Goal: Obtain resource: Download file/media

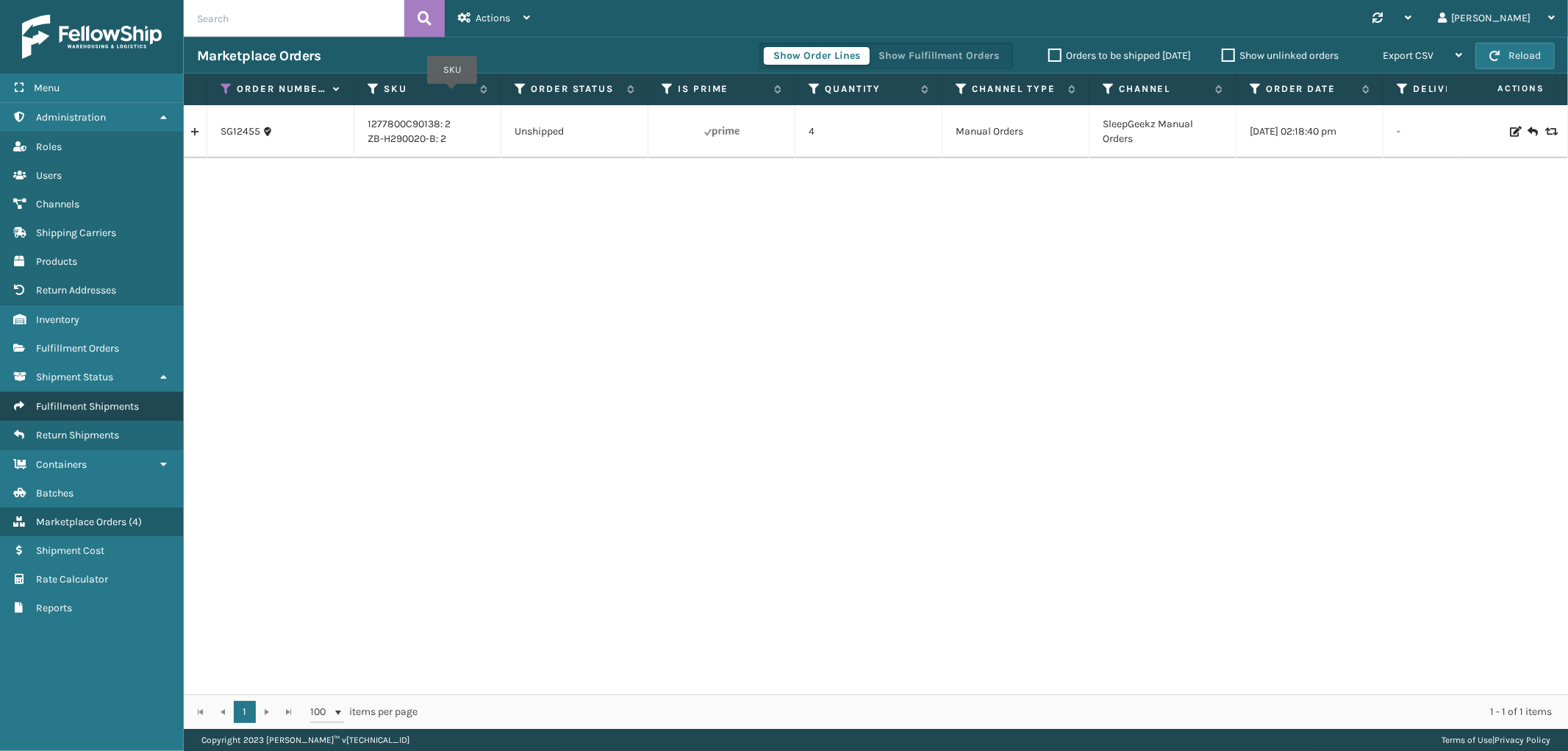
click at [84, 400] on span "Fulfillment Shipments" at bounding box center [87, 406] width 103 height 13
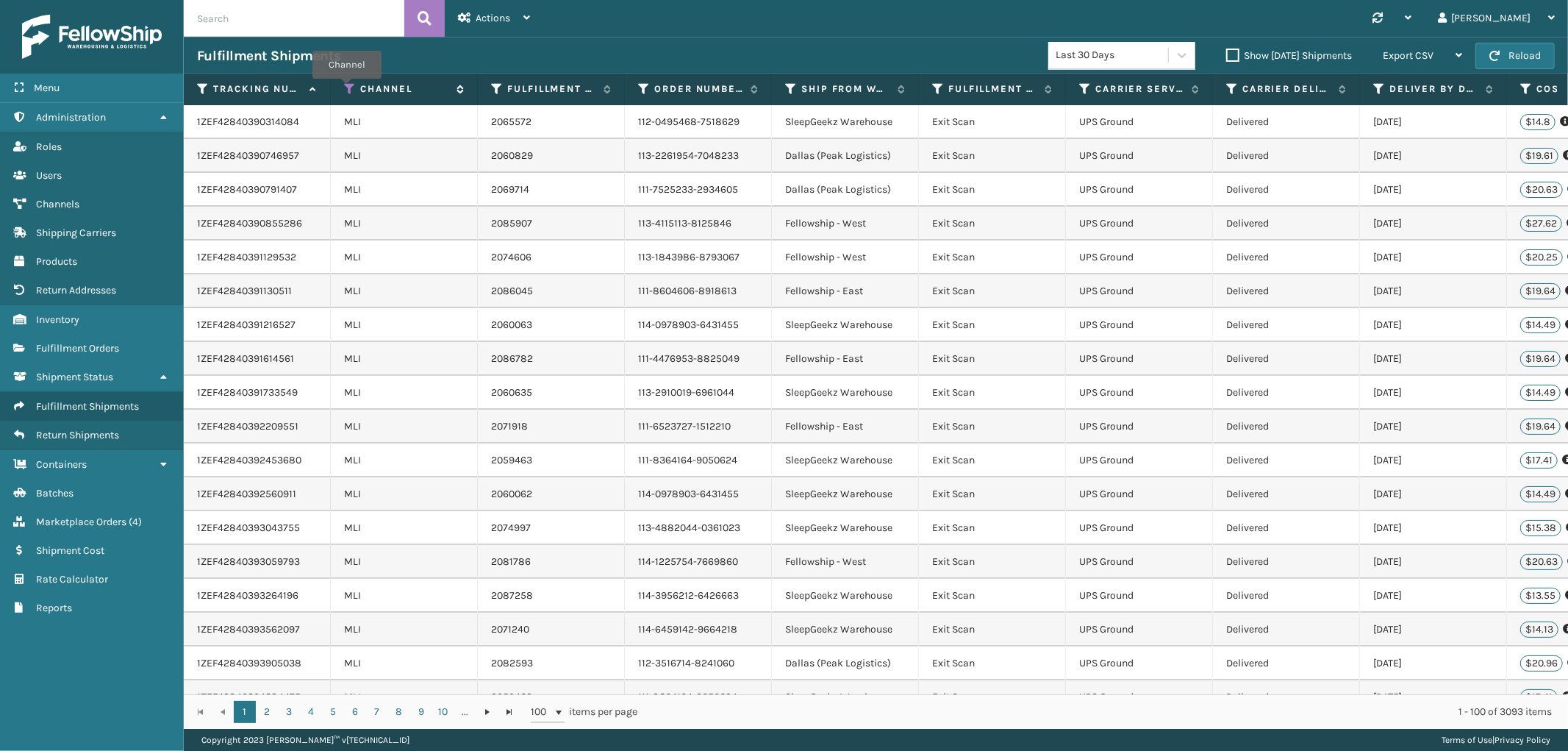
click at [347, 89] on icon at bounding box center [350, 89] width 12 height 13
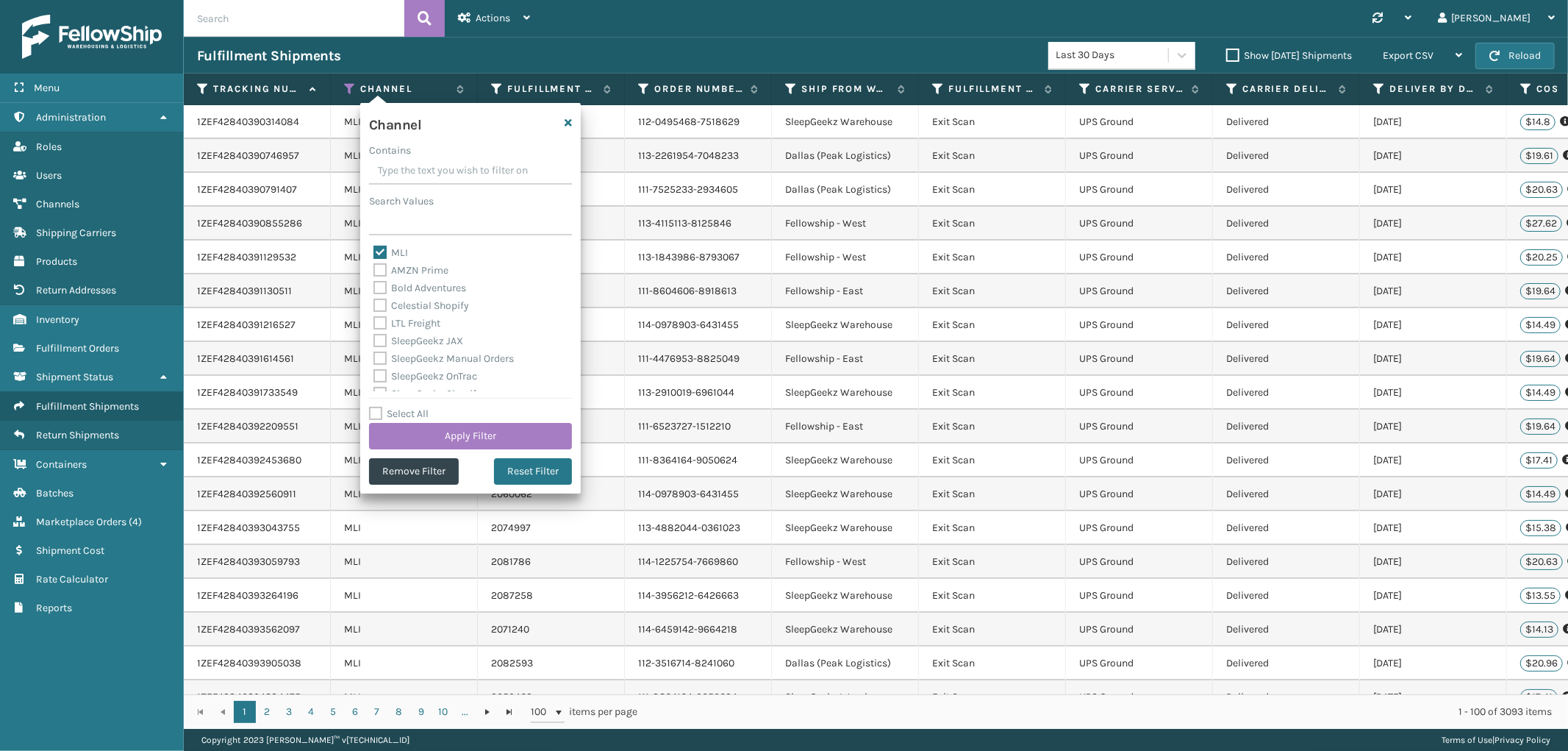
click at [385, 250] on label "MLI" at bounding box center [391, 252] width 35 height 13
click at [374, 250] on input "MLI" at bounding box center [374, 249] width 1 height 10
checkbox input "false"
click at [432, 475] on button "Remove Filter" at bounding box center [414, 472] width 90 height 27
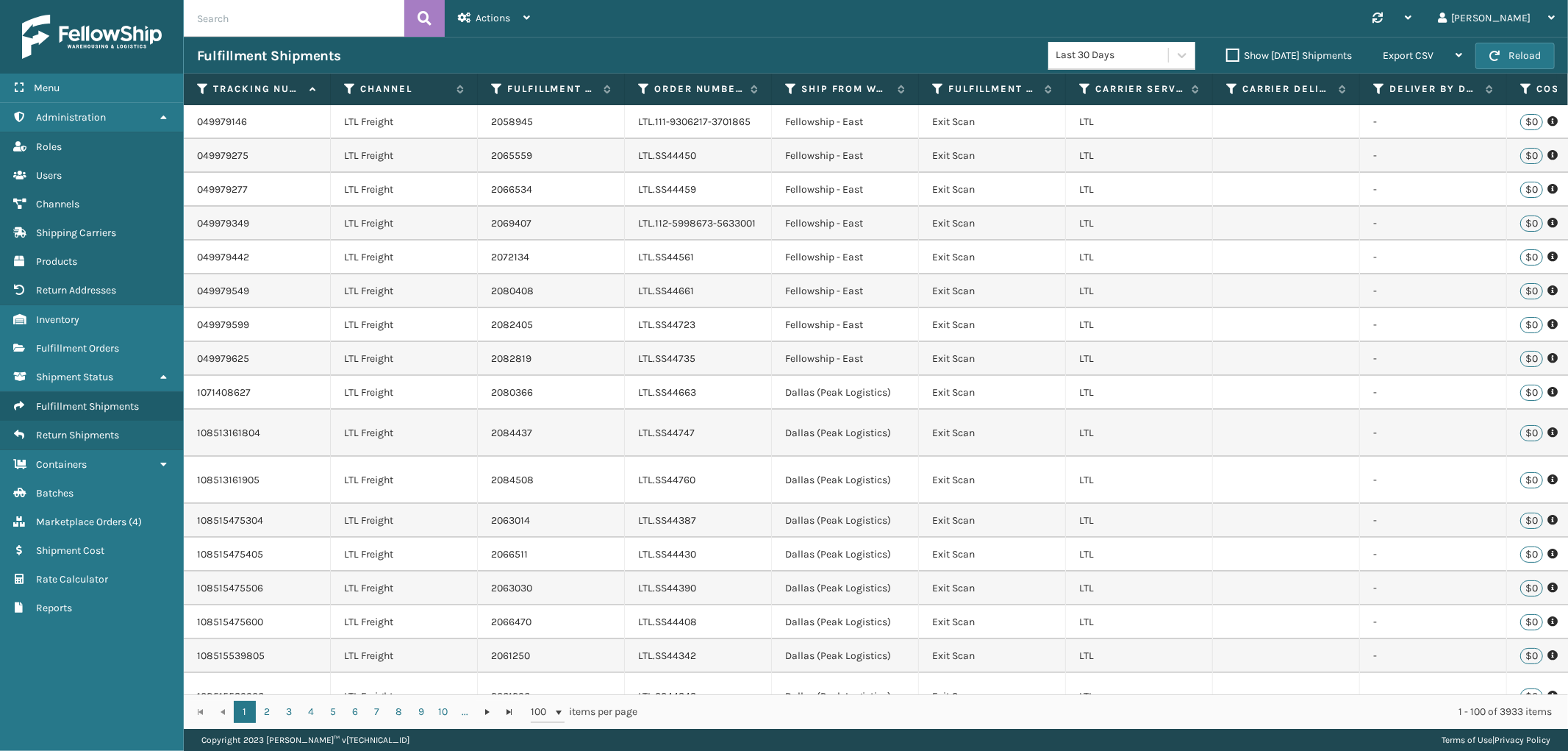
scroll to position [0, 714]
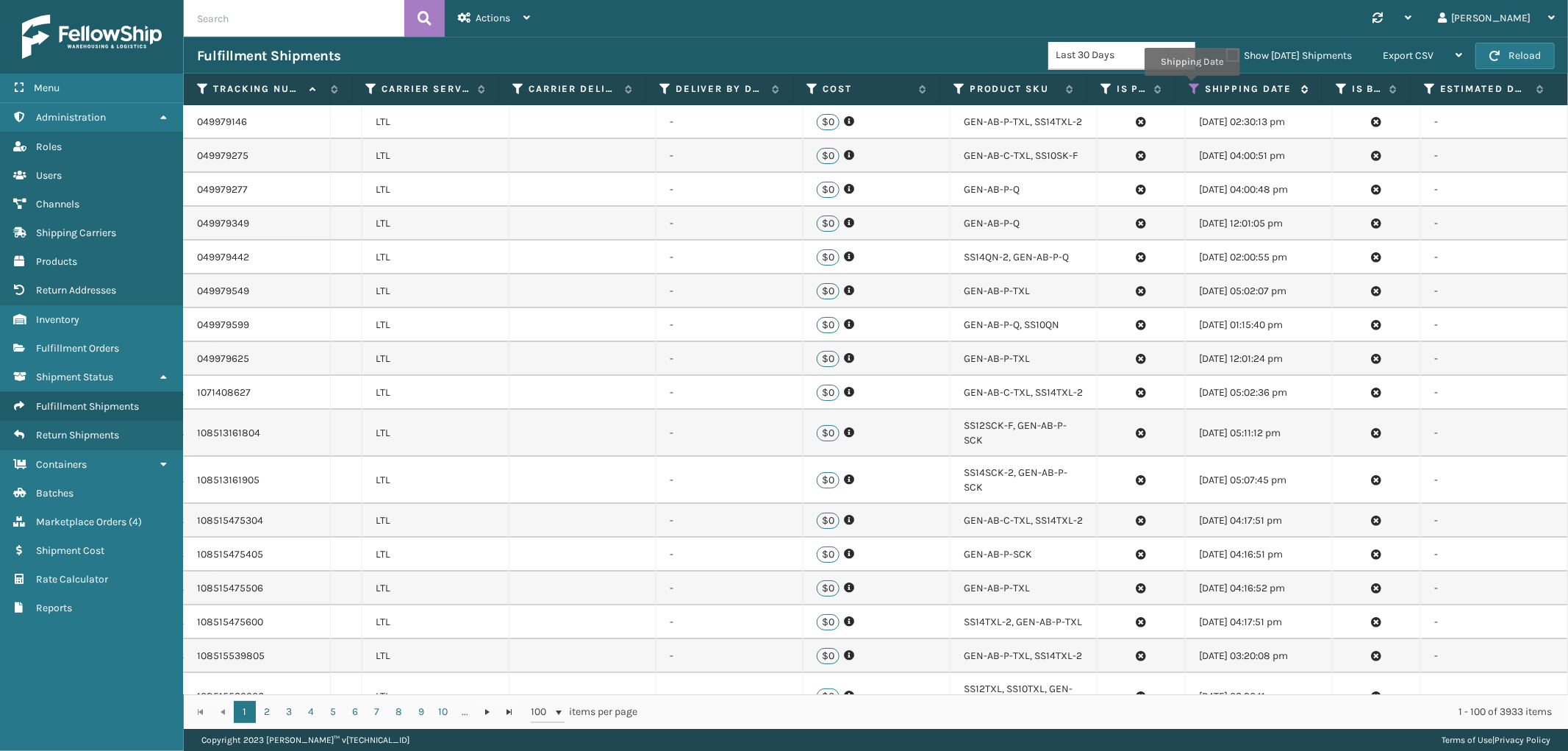
click at [1192, 86] on icon at bounding box center [1195, 89] width 12 height 13
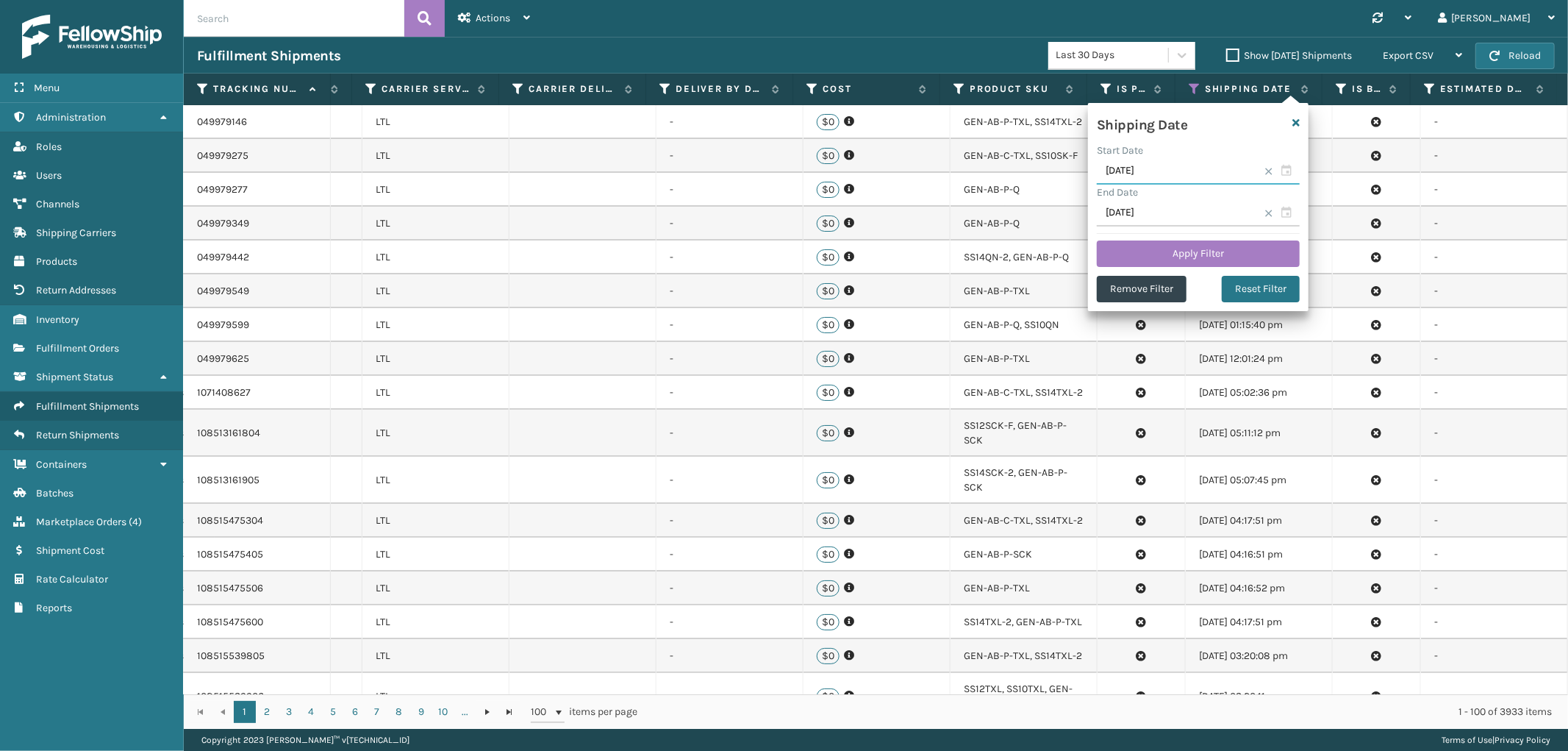
click at [1189, 163] on input "[DATE]" at bounding box center [1198, 172] width 203 height 27
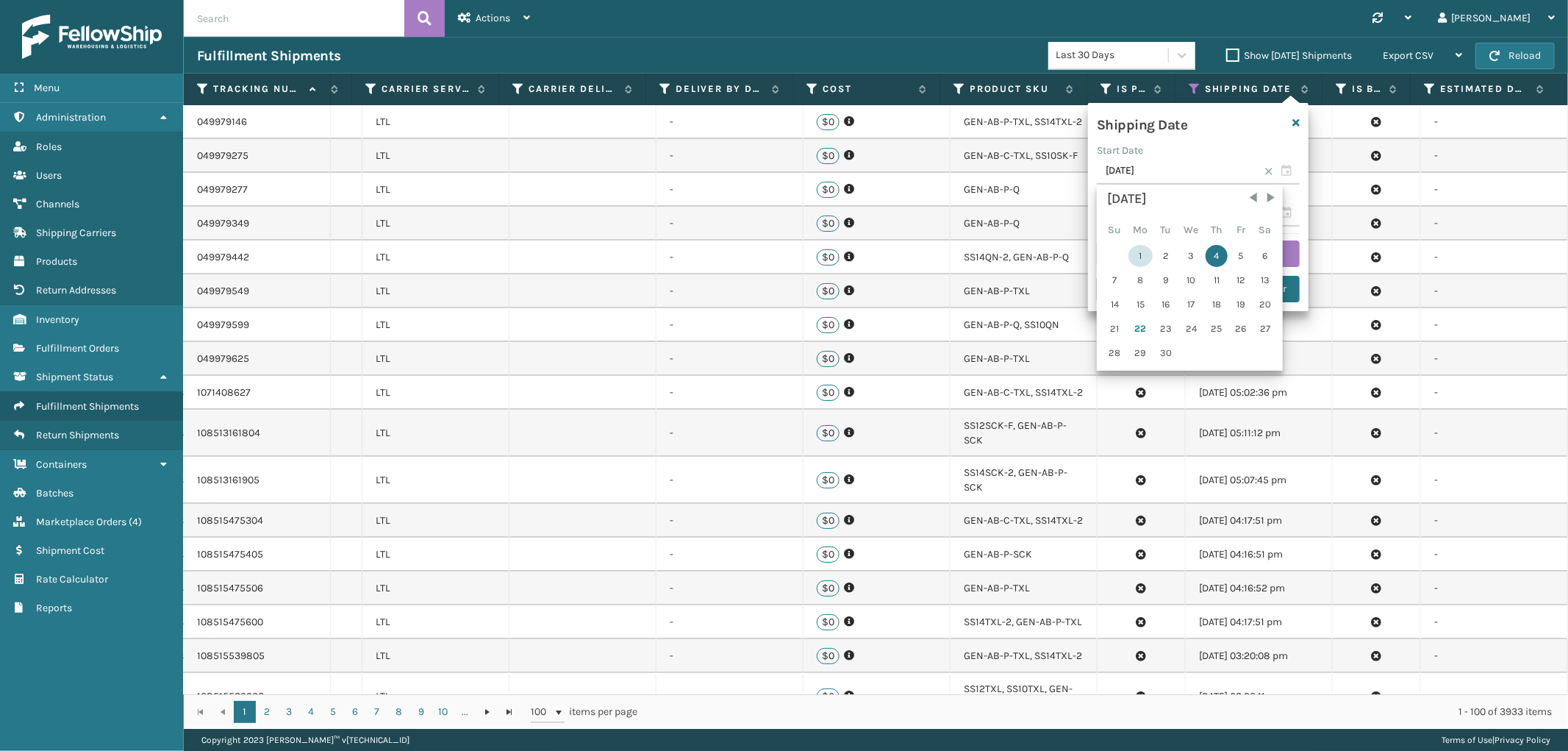
click at [1142, 251] on div "1" at bounding box center [1140, 256] width 24 height 22
type input "[DATE]"
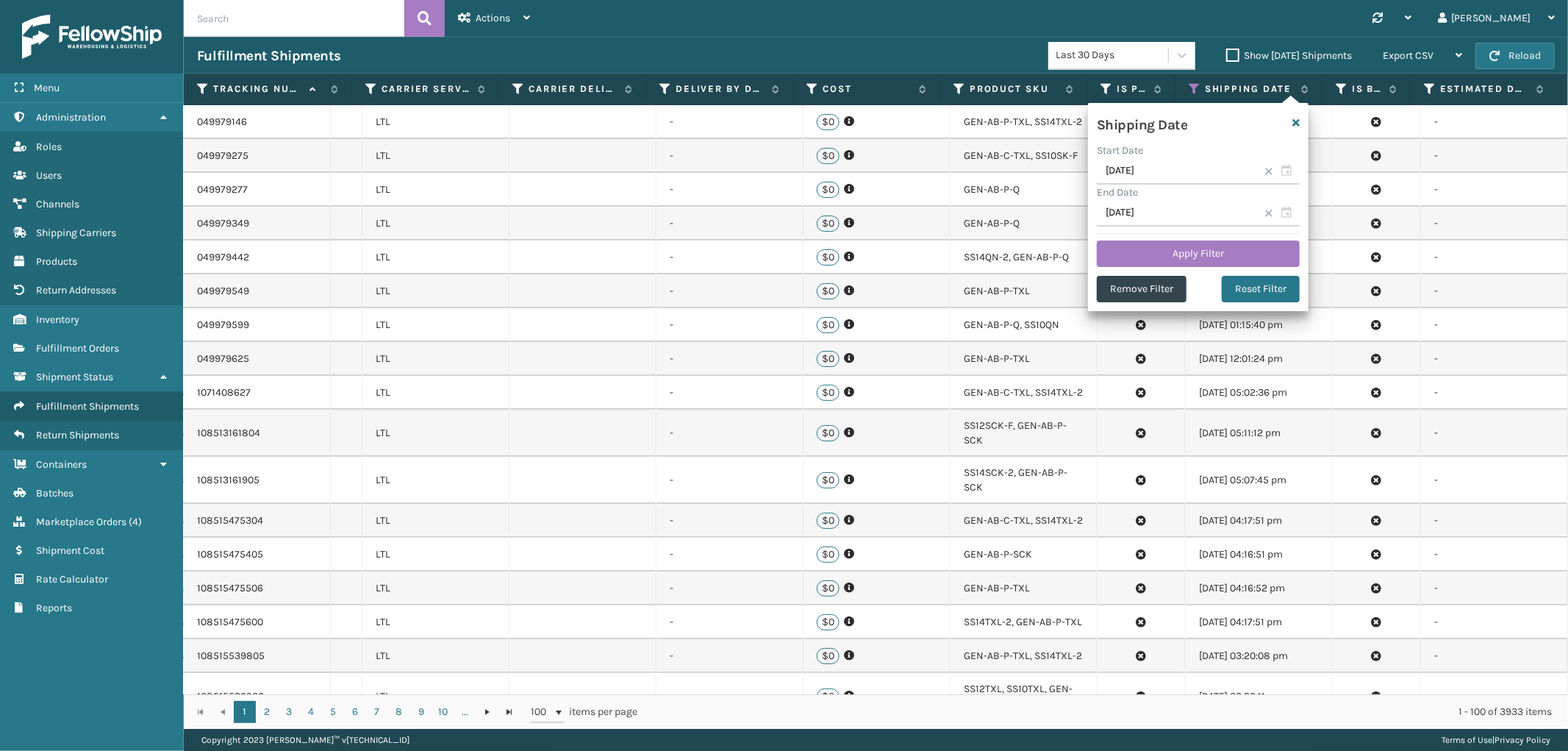
click at [1142, 251] on button "Apply Filter" at bounding box center [1198, 253] width 203 height 27
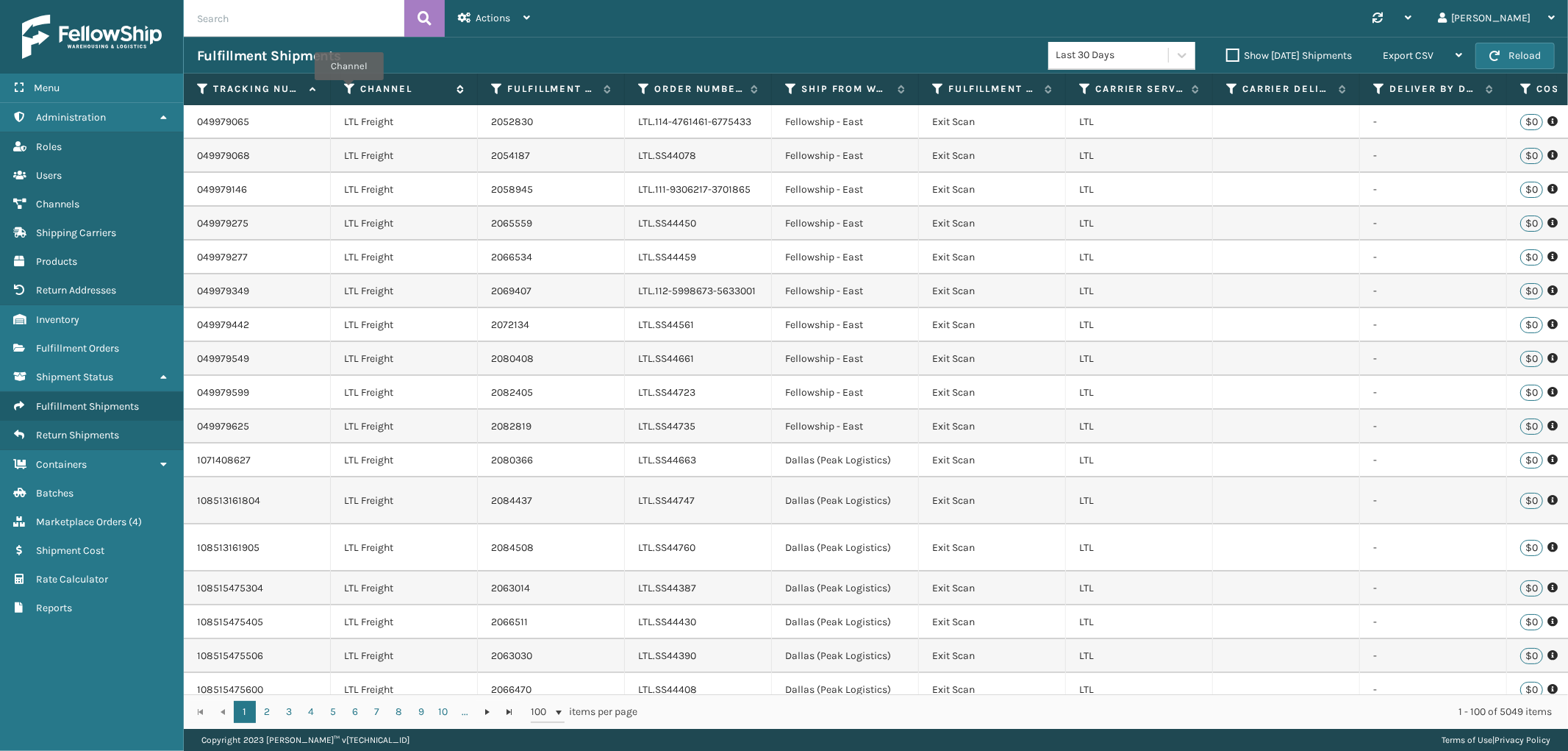
click at [349, 91] on icon at bounding box center [350, 89] width 12 height 13
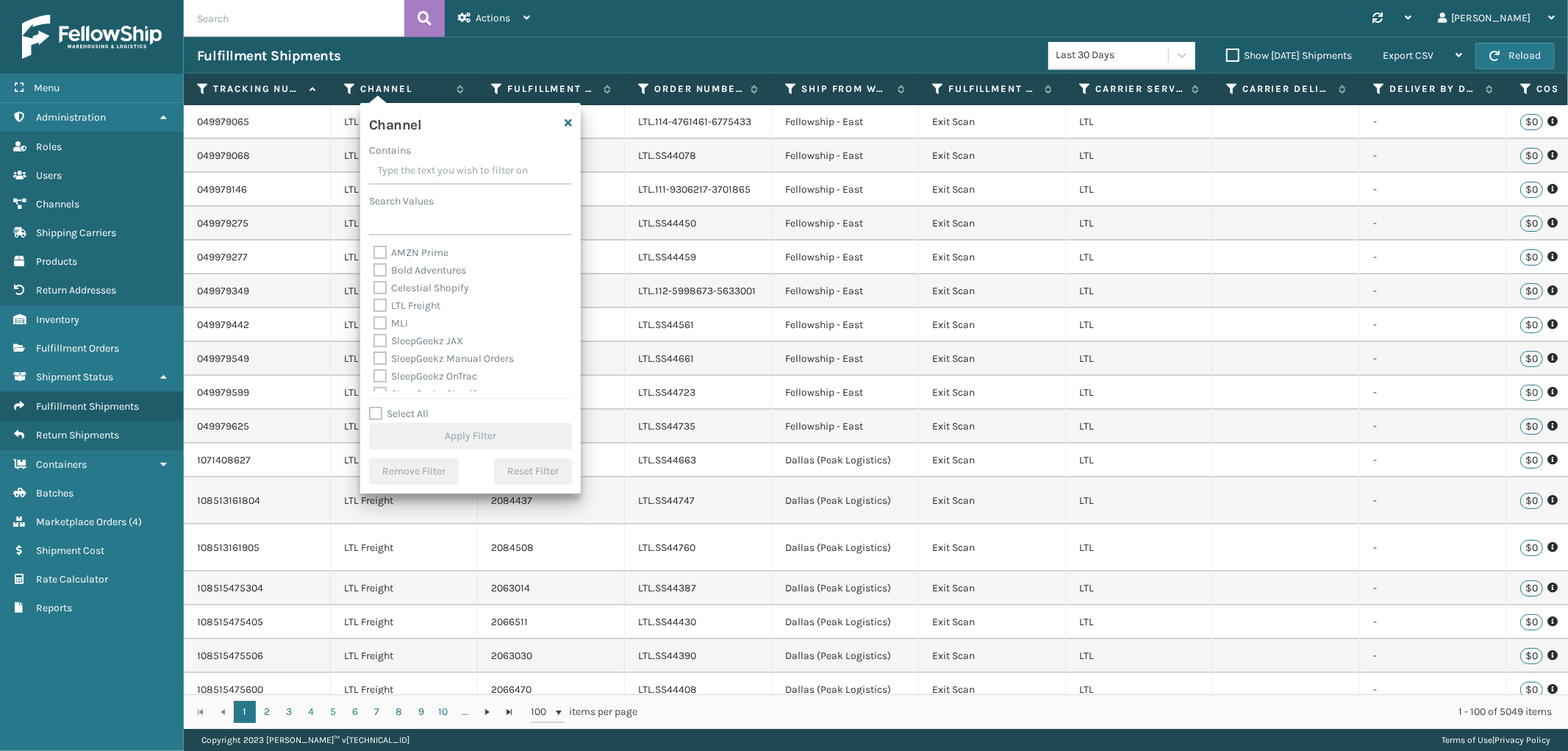
click at [375, 408] on label "Select All" at bounding box center [399, 414] width 60 height 13
click at [375, 407] on input "Select All" at bounding box center [478, 405] width 220 height 1
checkbox input "true"
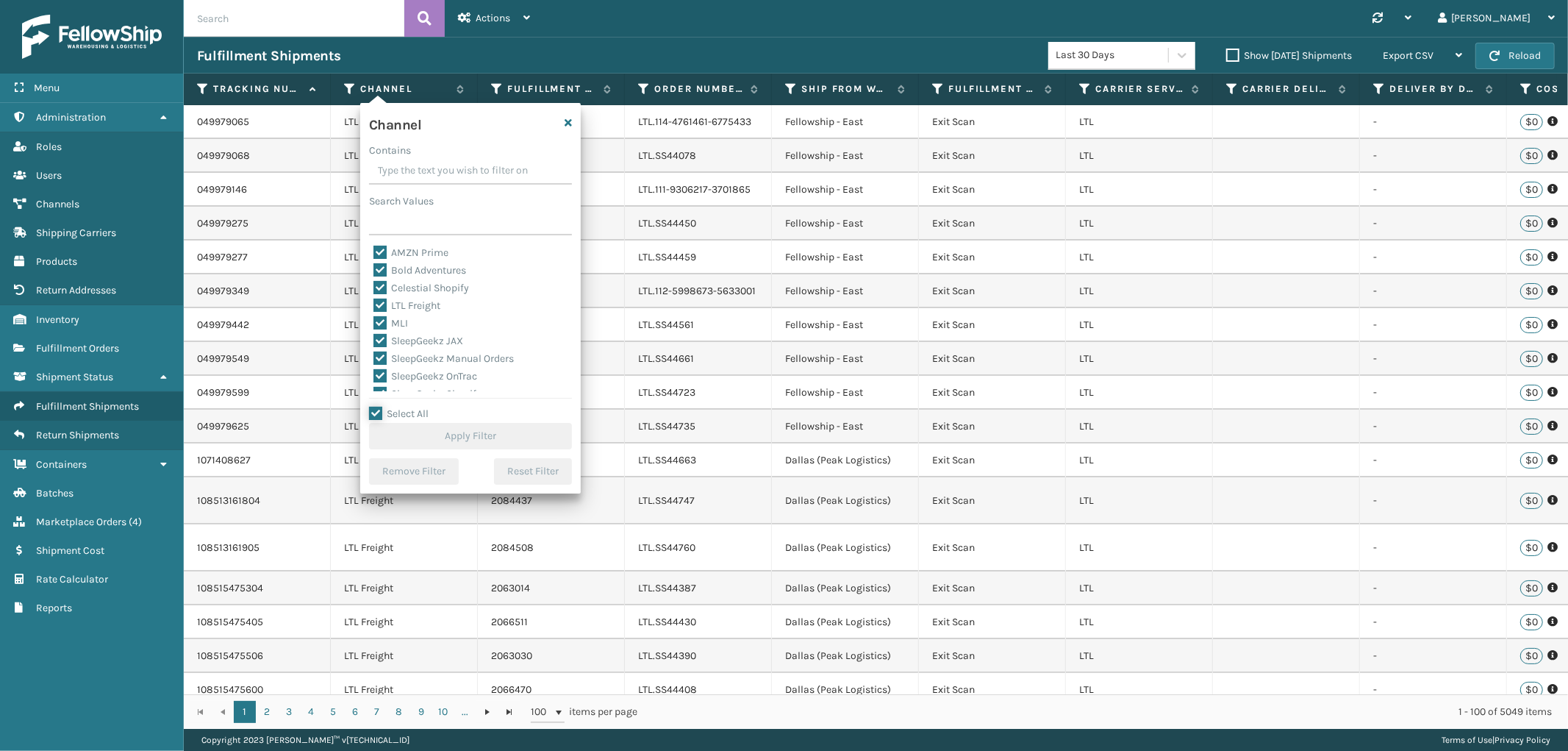
checkbox input "true"
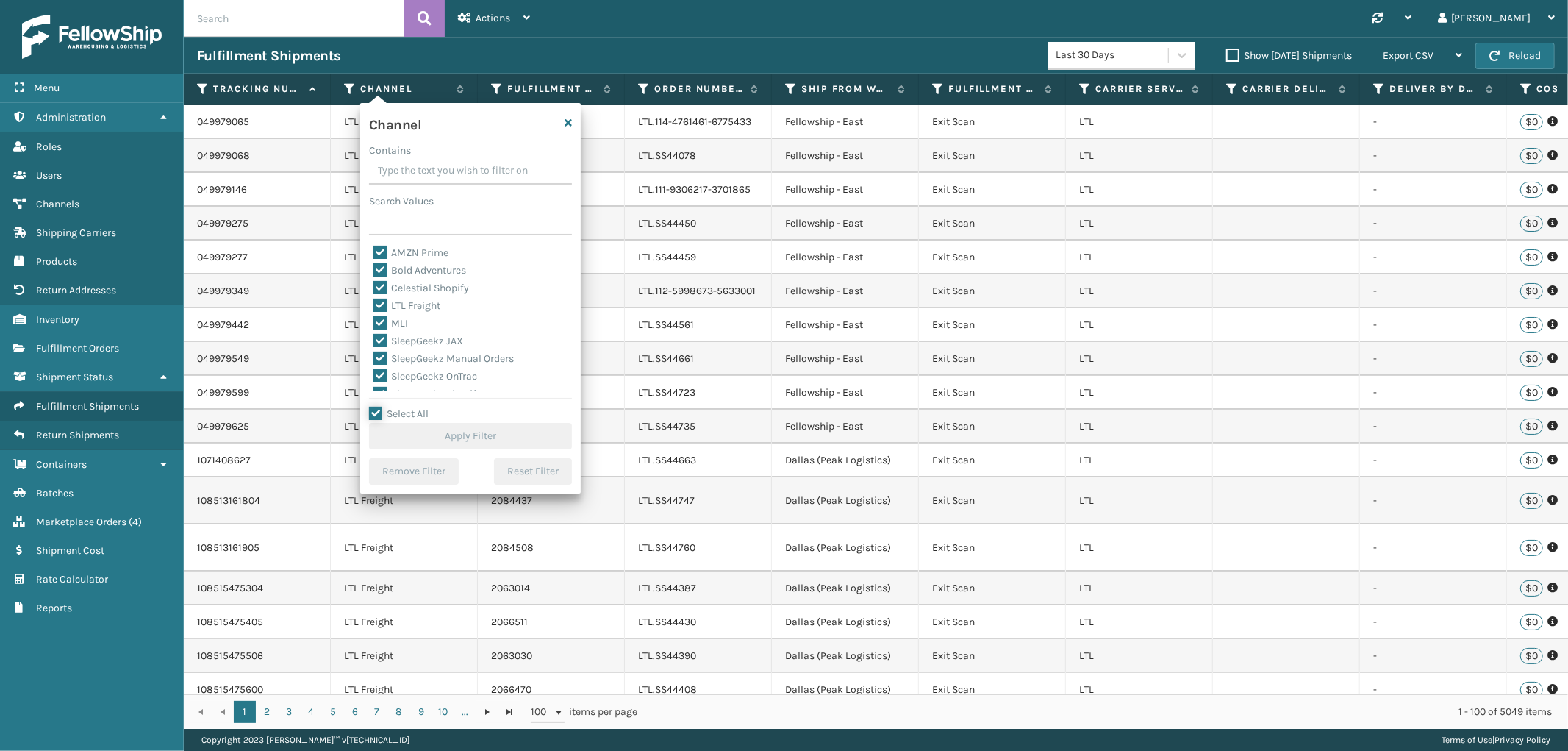
checkbox input "true"
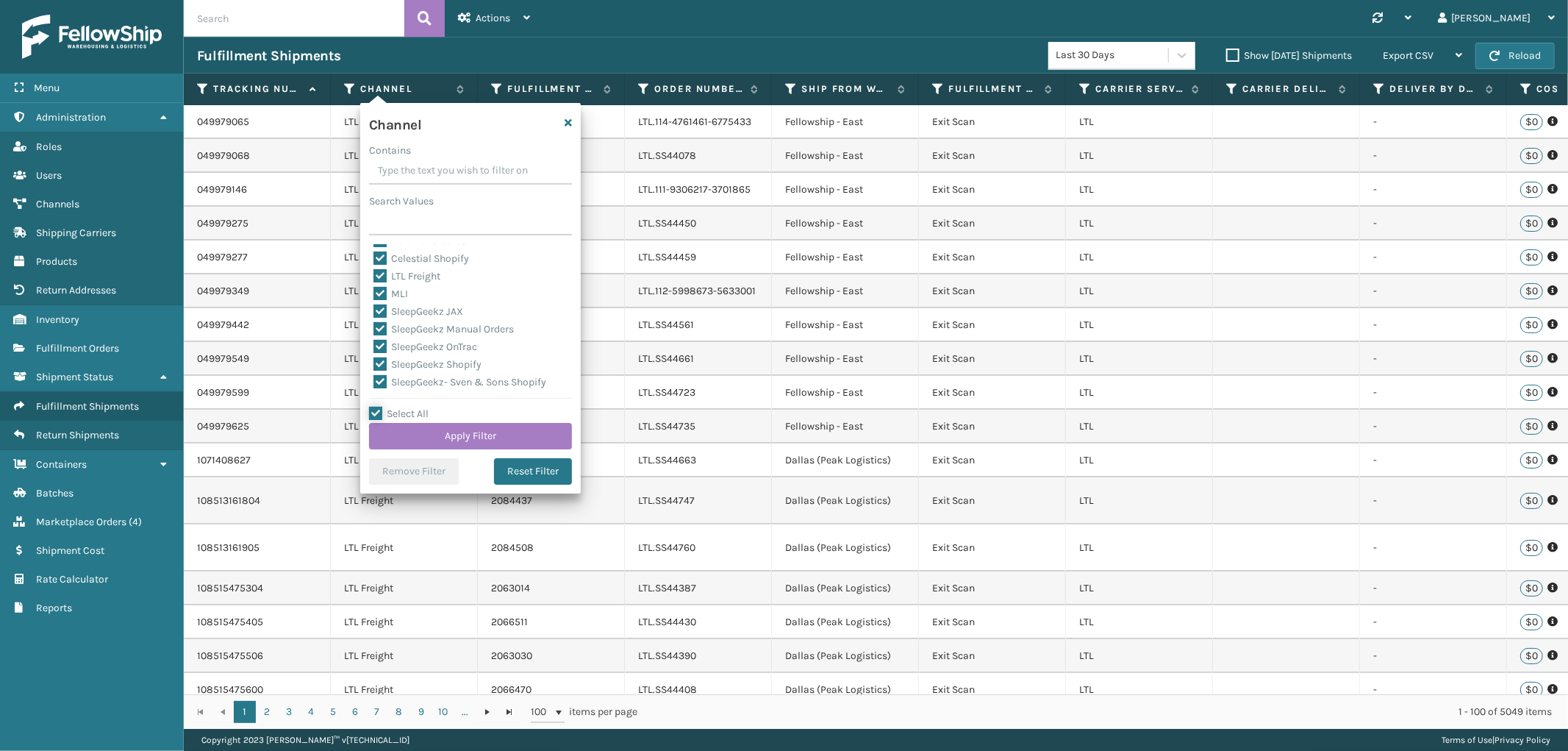
scroll to position [0, 0]
click at [421, 305] on label "LTL Freight" at bounding box center [407, 305] width 67 height 13
click at [374, 305] on input "LTL Freight" at bounding box center [374, 302] width 1 height 10
checkbox input "false"
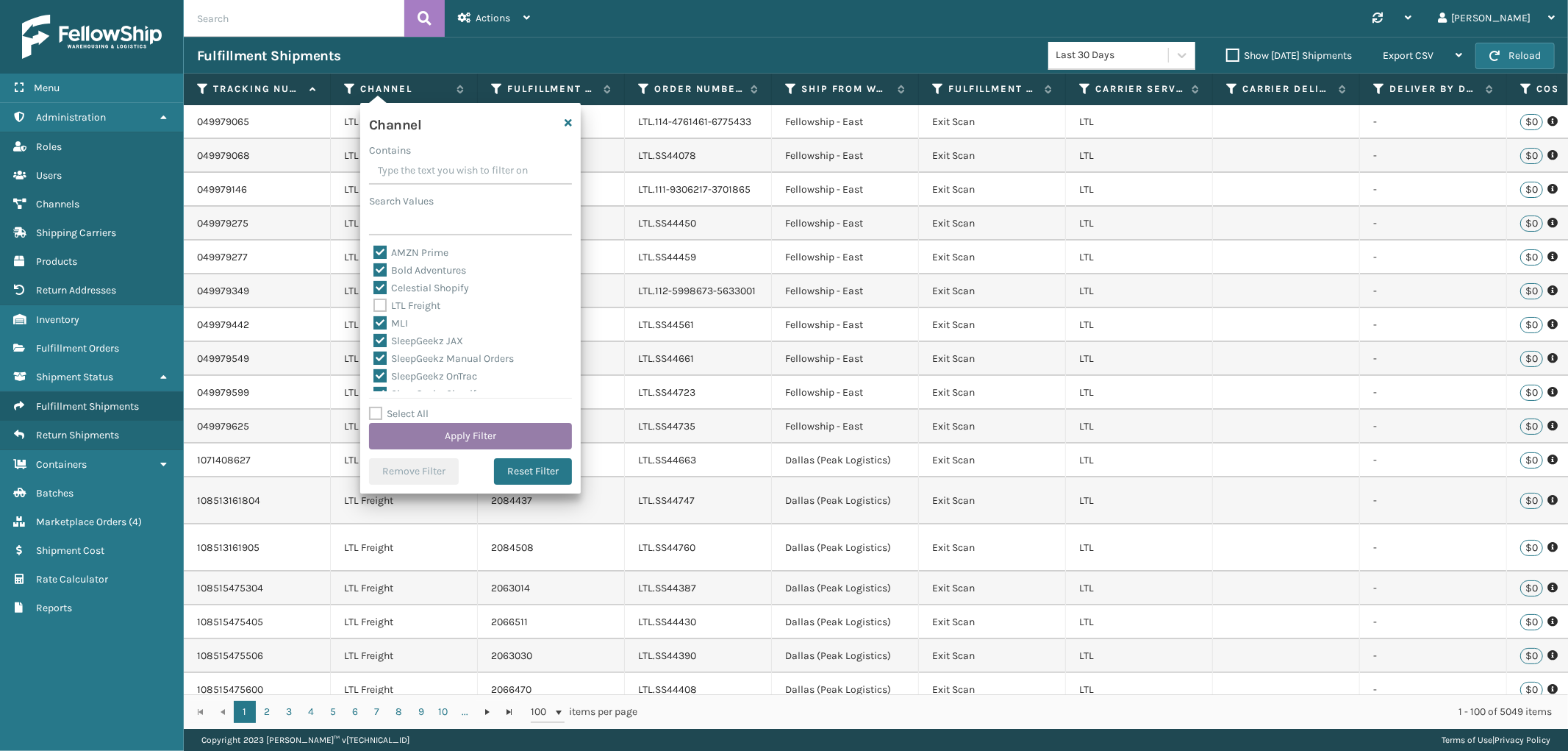
click at [433, 437] on button "Apply Filter" at bounding box center [470, 436] width 203 height 27
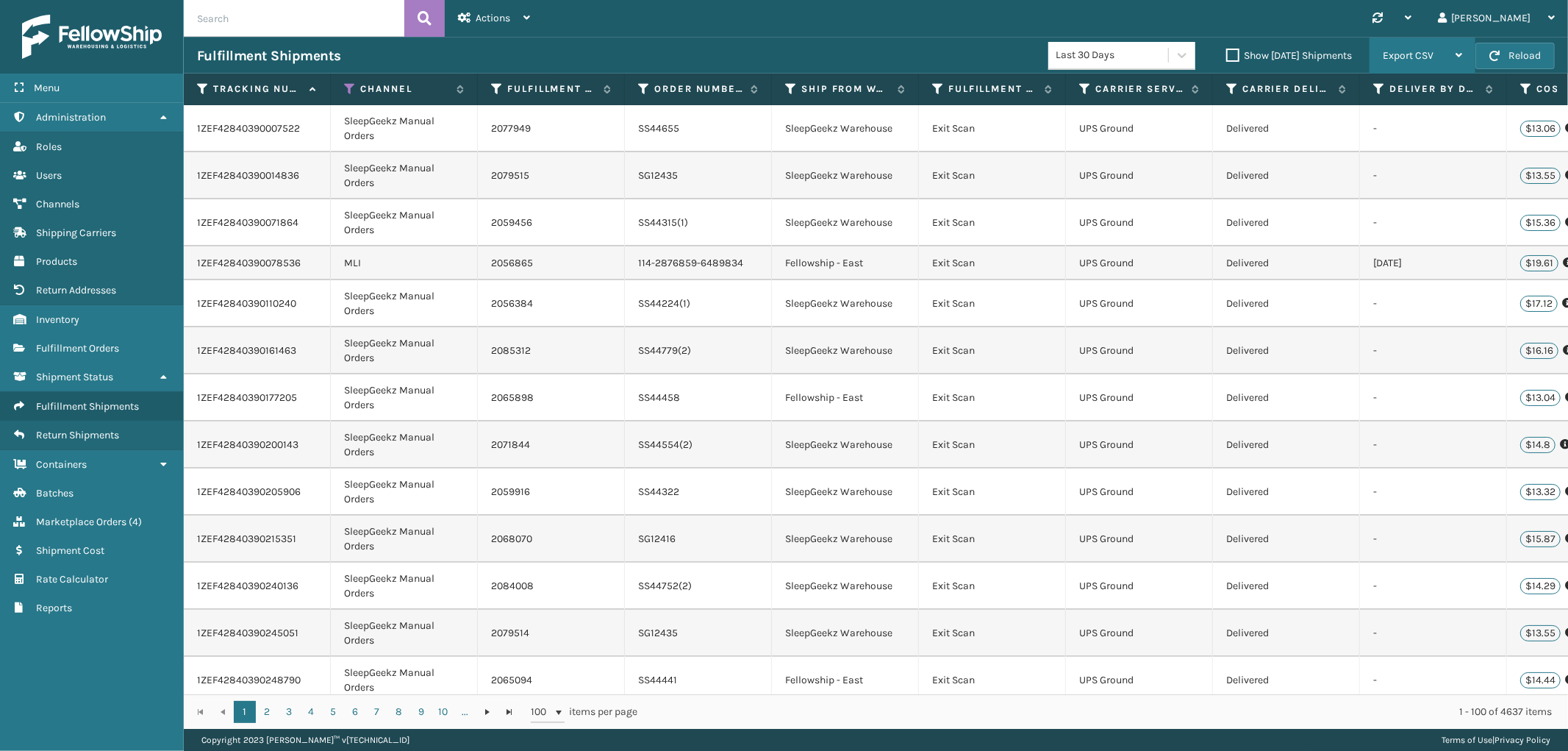
click at [1422, 59] on span "Export CSV" at bounding box center [1408, 55] width 51 height 13
click at [1335, 143] on li "Export All Pages" at bounding box center [1377, 135] width 197 height 40
